Goal: Check status

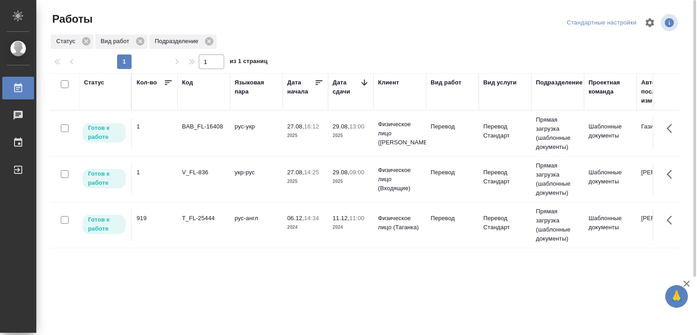
click at [160, 262] on div "Статус Кол-во Код Языковая пара Дата начала Дата сдачи Клиент Вид работ Вид усл…" at bounding box center [365, 236] width 630 height 327
